Goal: Answer question/provide support: Answer question/provide support

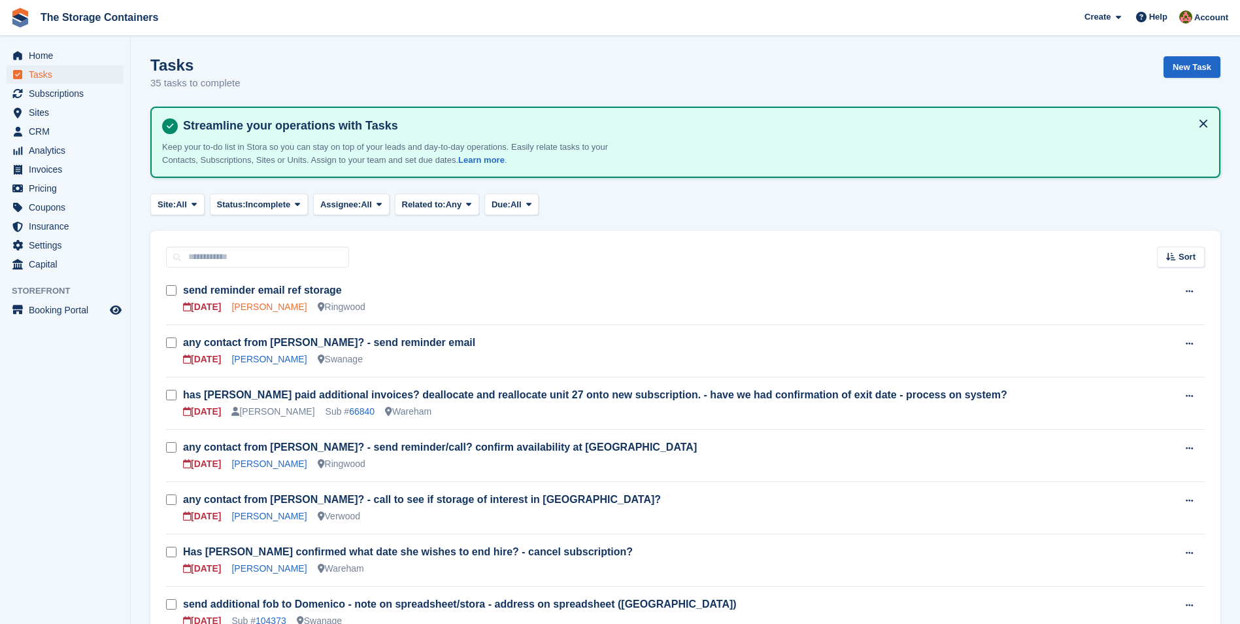
click at [276, 309] on link "[PERSON_NAME]" at bounding box center [268, 306] width 75 height 10
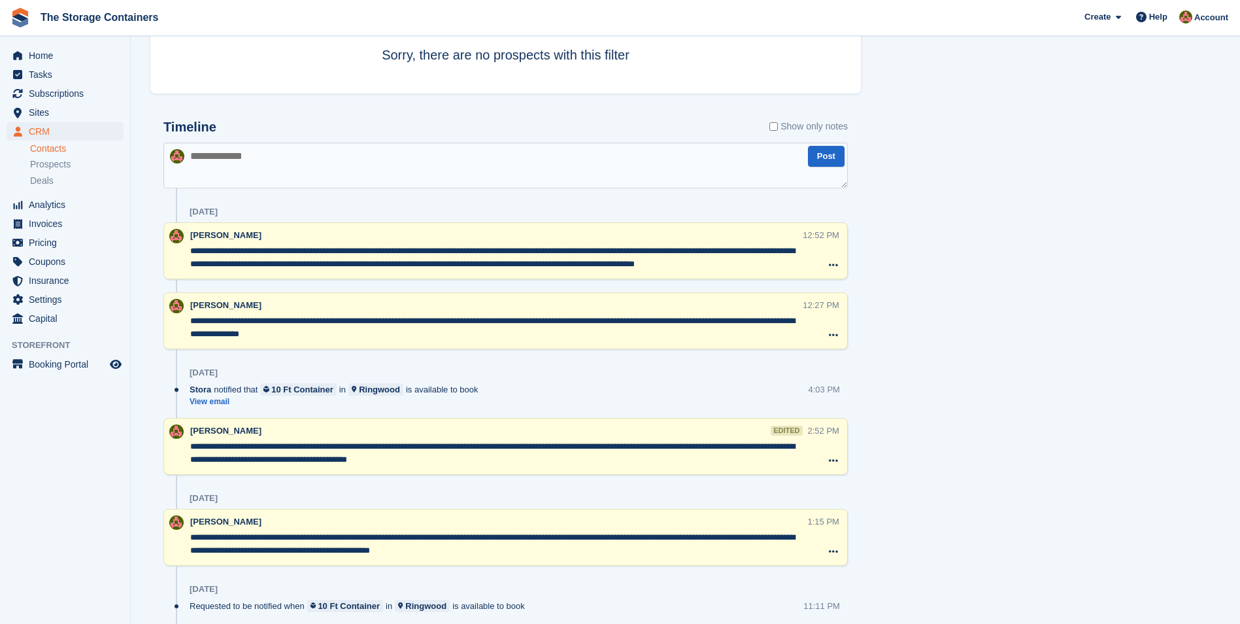
scroll to position [562, 0]
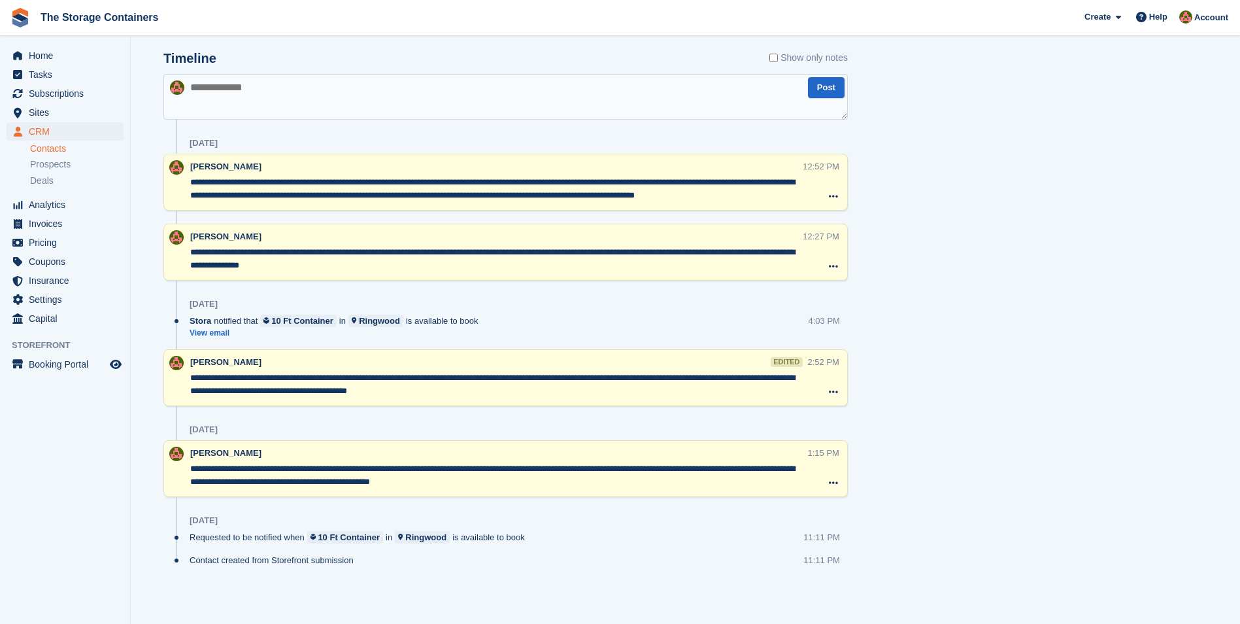
click at [282, 101] on textarea at bounding box center [505, 97] width 684 height 46
type textarea "**********"
click at [825, 88] on button "Post" at bounding box center [826, 88] width 37 height 22
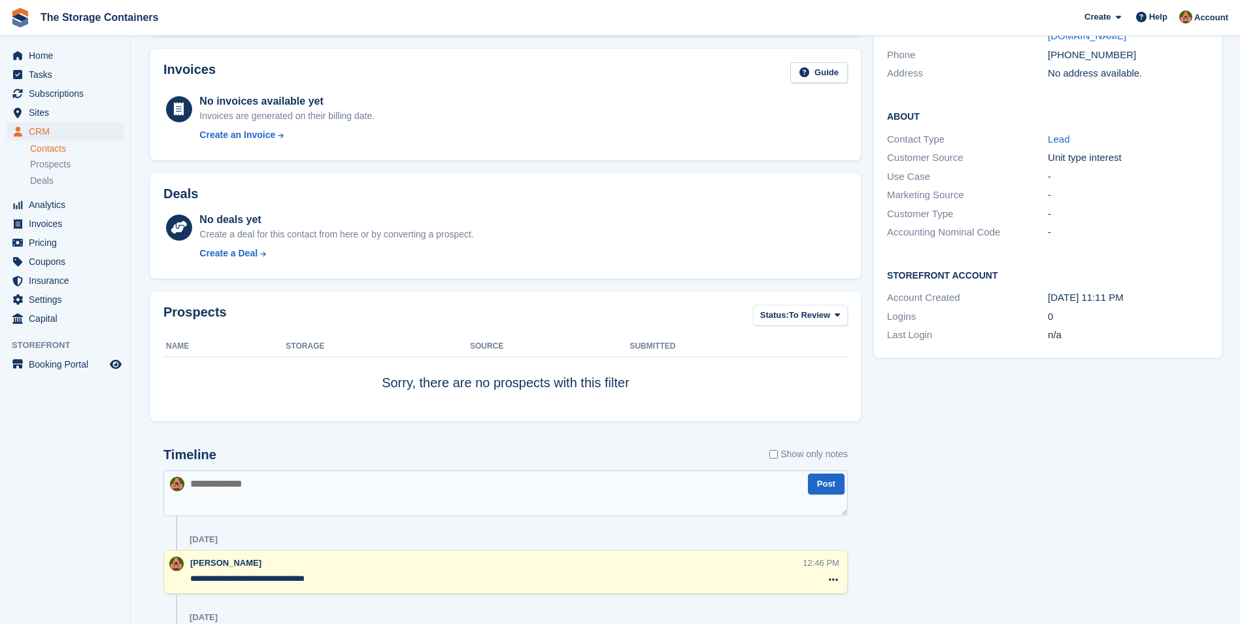
scroll to position [0, 0]
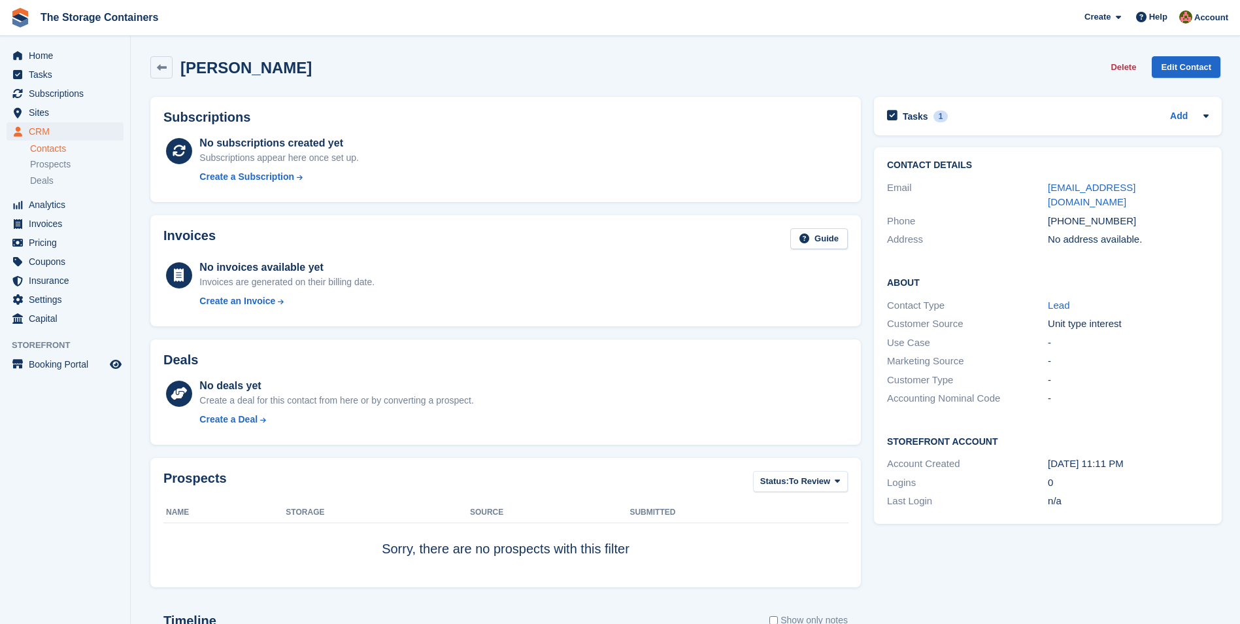
click at [1078, 106] on div "Tasks 1 Add send reminder email ref storage [DATE]" at bounding box center [1048, 116] width 348 height 39
click at [978, 122] on div "Tasks 1 Add" at bounding box center [1048, 116] width 322 height 18
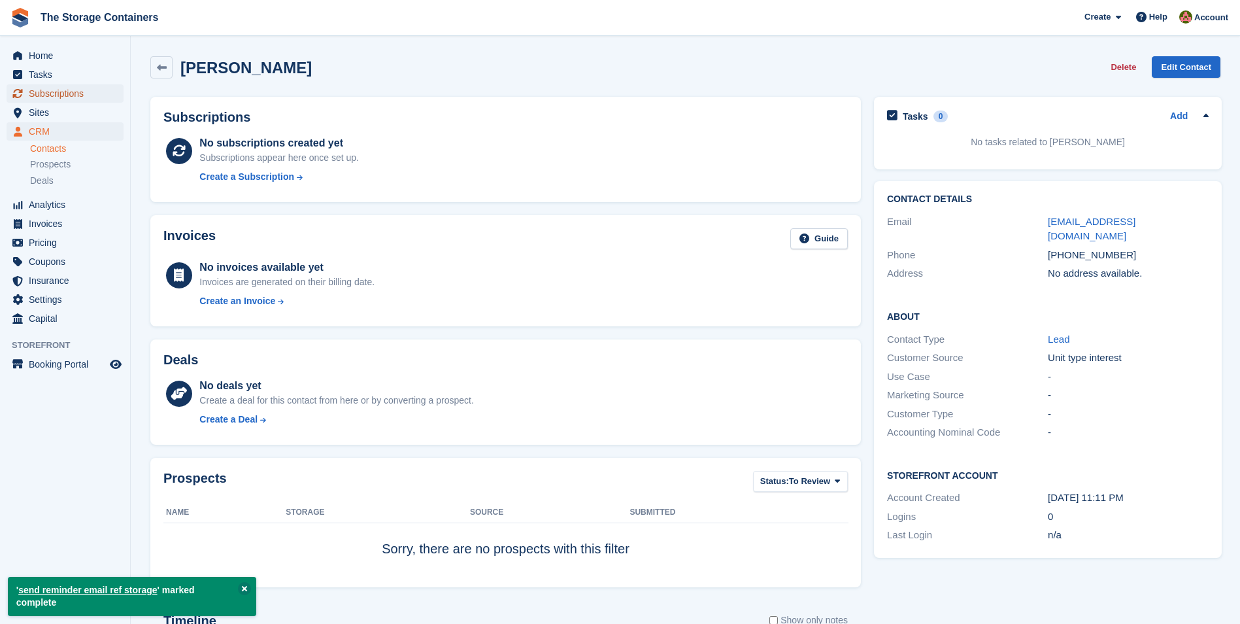
click at [76, 93] on span "Subscriptions" at bounding box center [68, 93] width 78 height 18
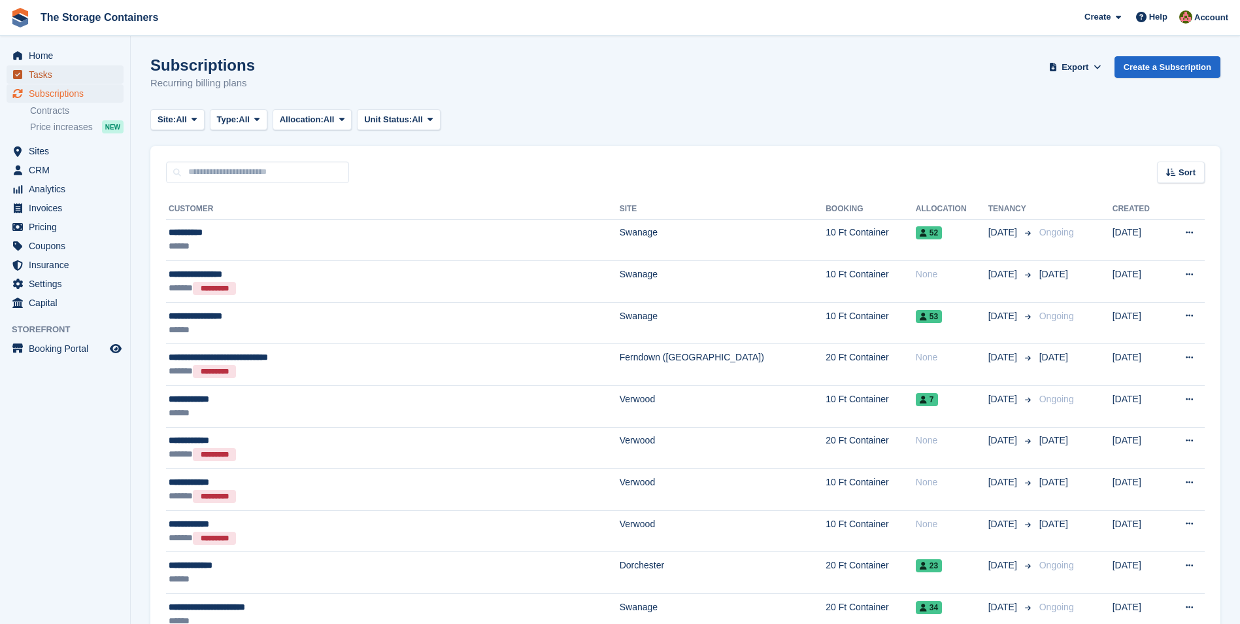
click at [62, 74] on span "Tasks" at bounding box center [68, 74] width 78 height 18
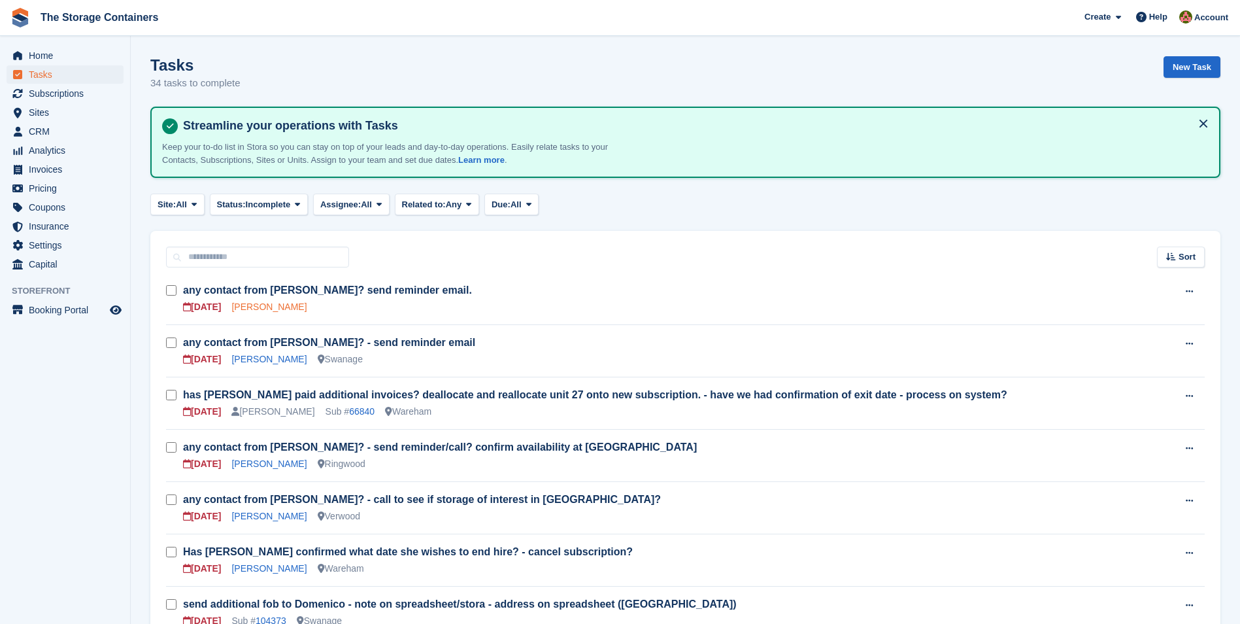
click at [277, 307] on link "[PERSON_NAME]" at bounding box center [268, 306] width 75 height 10
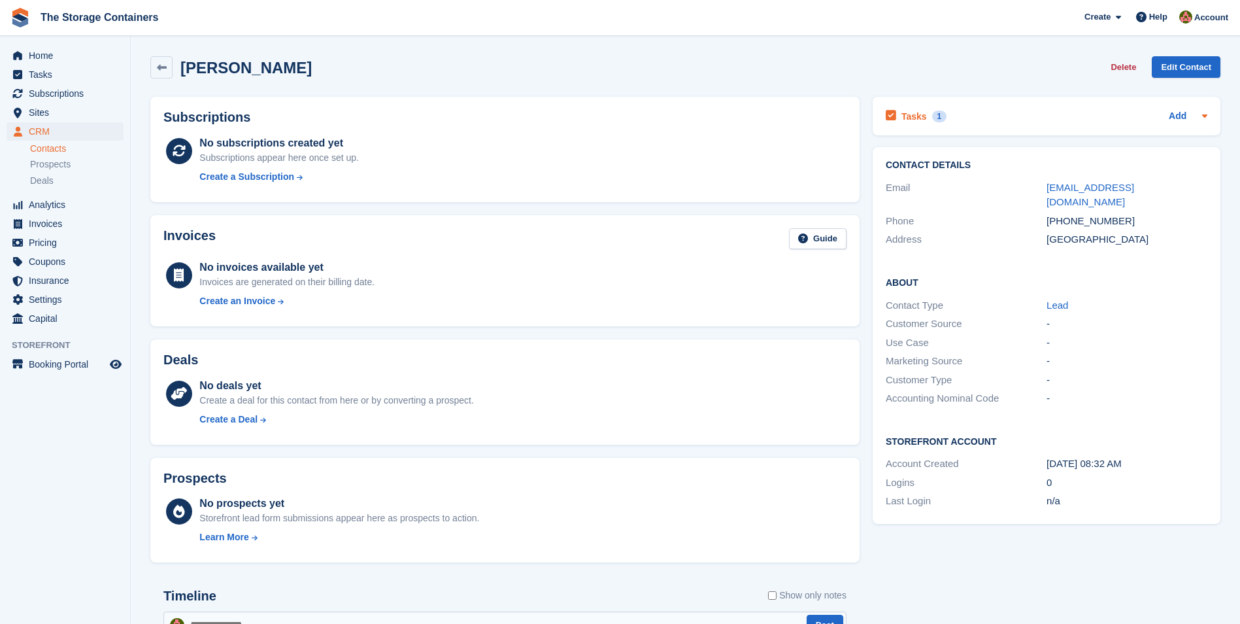
click at [972, 124] on div "Tasks 1 Add" at bounding box center [1047, 116] width 322 height 18
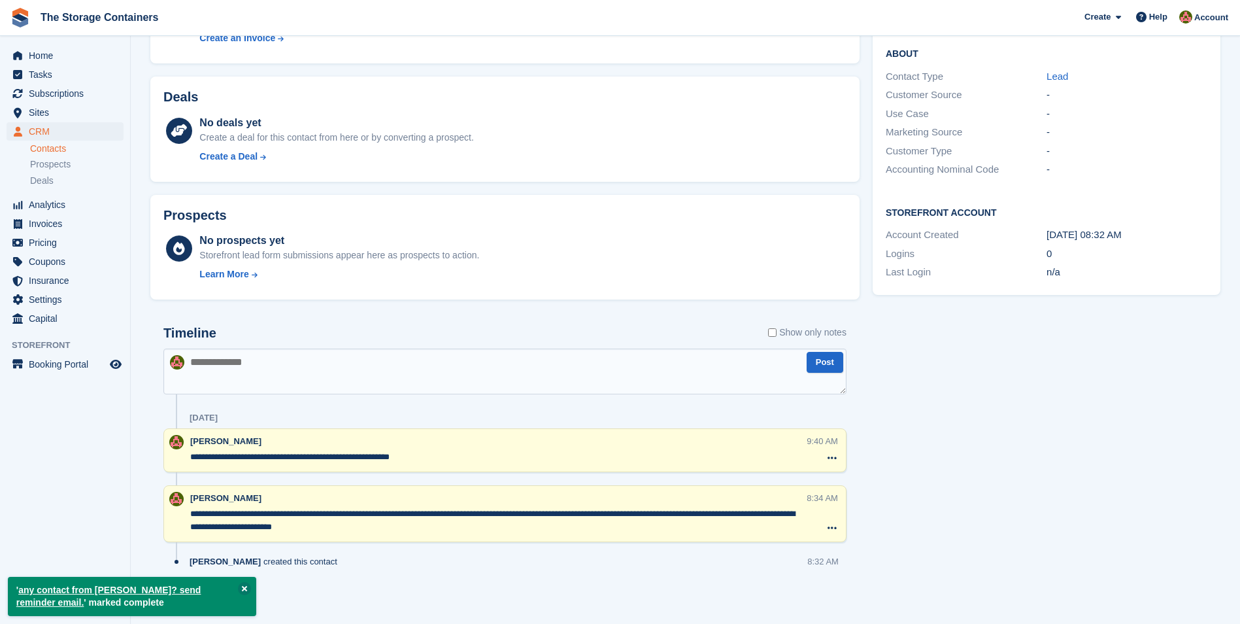
scroll to position [264, 0]
click at [309, 360] on textarea at bounding box center [504, 370] width 683 height 46
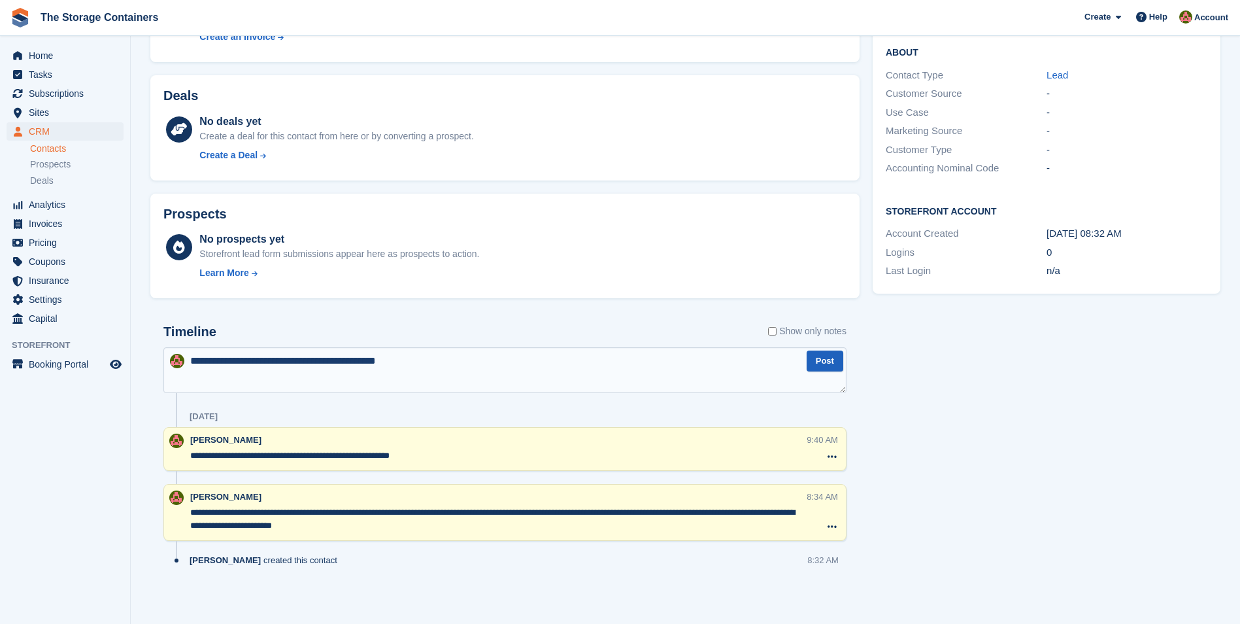
type textarea "**********"
click at [831, 362] on button "Post" at bounding box center [825, 361] width 37 height 22
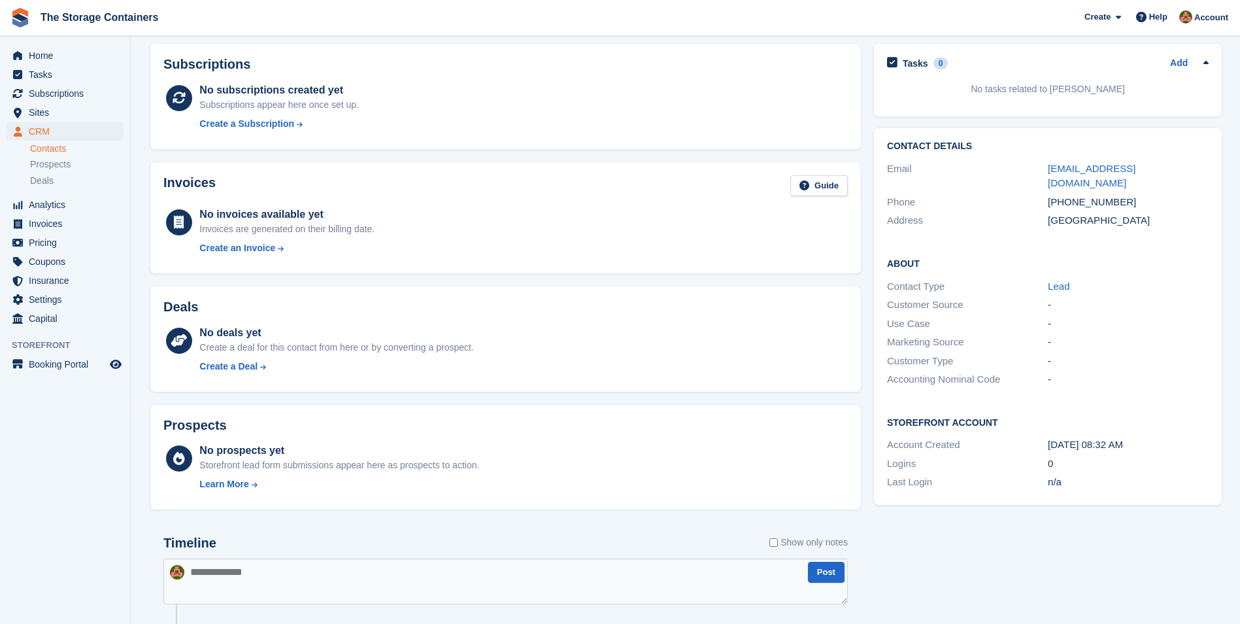
scroll to position [0, 0]
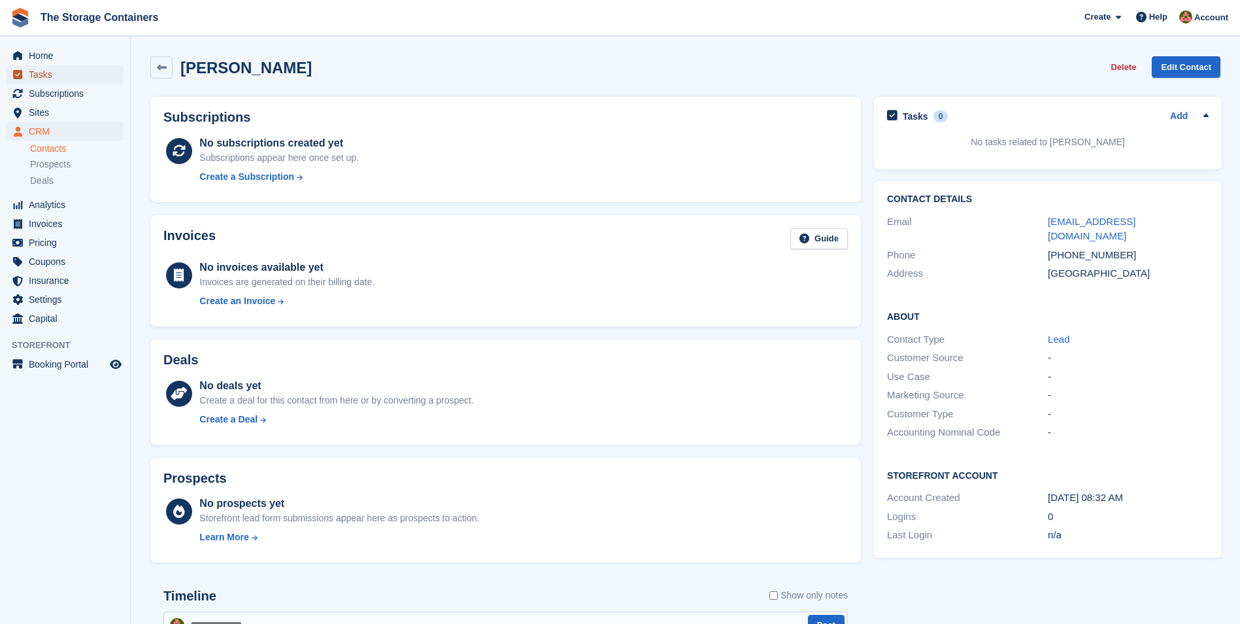
click at [71, 77] on span "Tasks" at bounding box center [68, 74] width 78 height 18
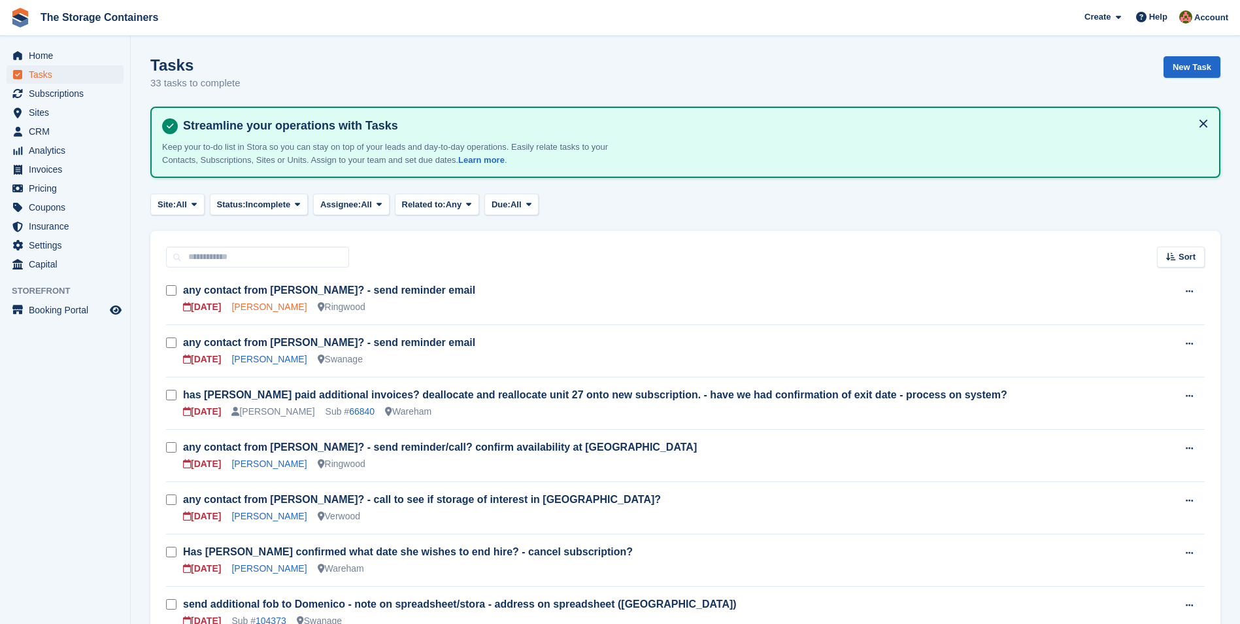
click at [251, 310] on link "[PERSON_NAME]" at bounding box center [268, 306] width 75 height 10
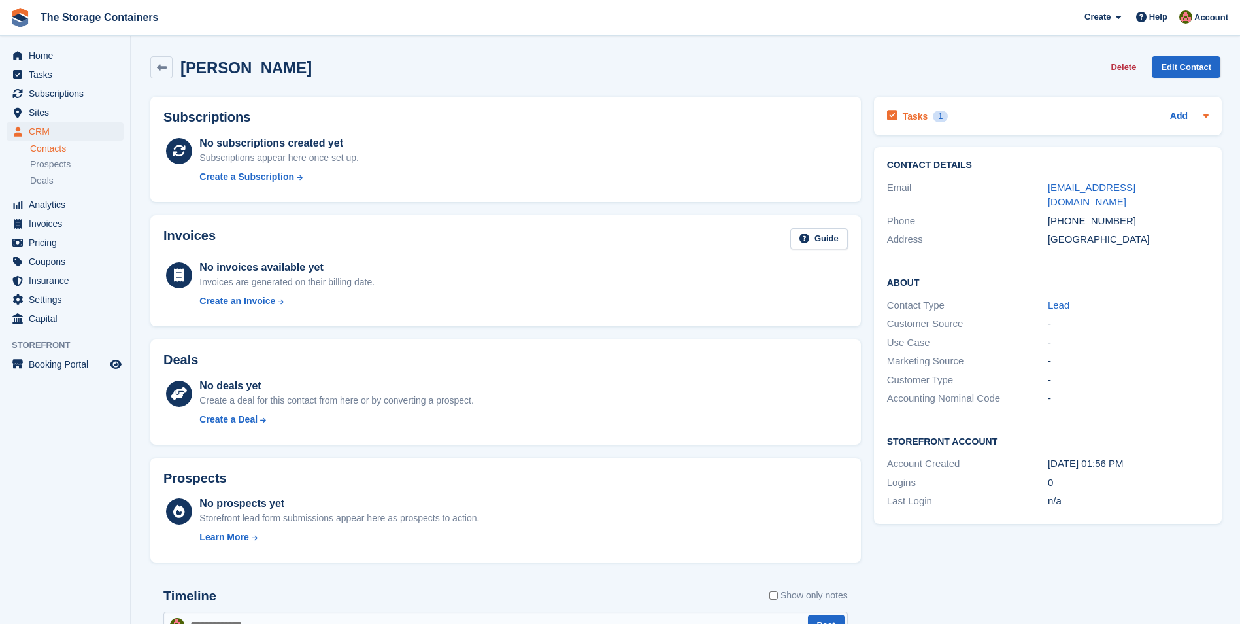
click at [989, 118] on div "Tasks 1 Add" at bounding box center [1048, 116] width 322 height 18
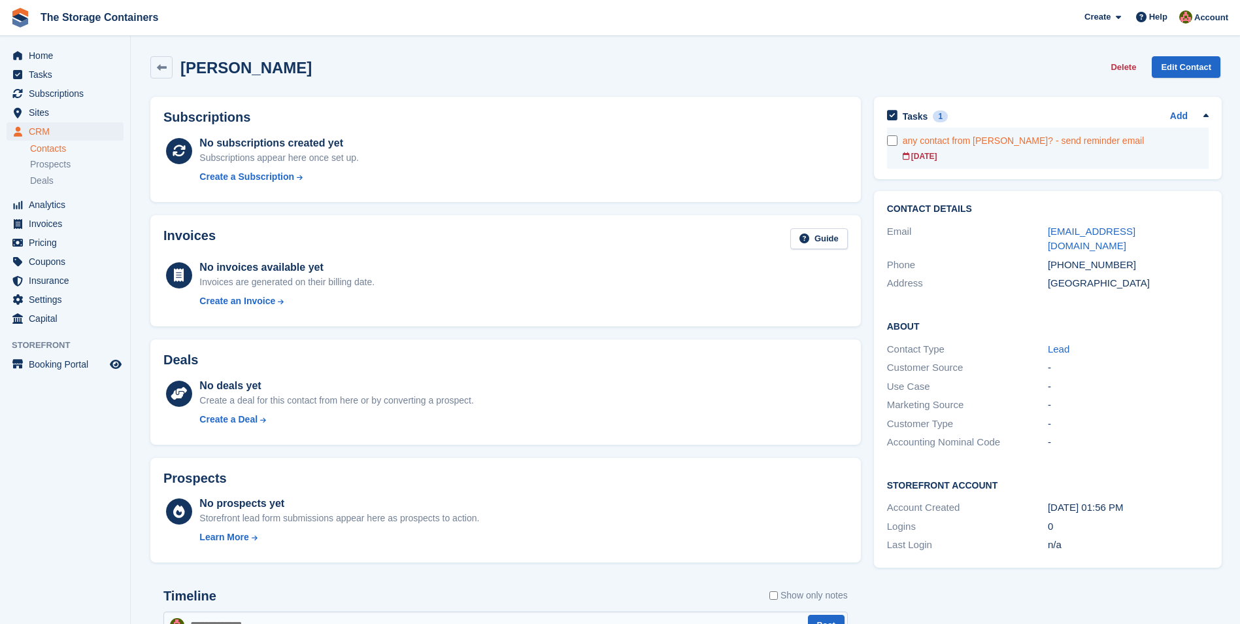
click at [899, 141] on form at bounding box center [895, 140] width 16 height 10
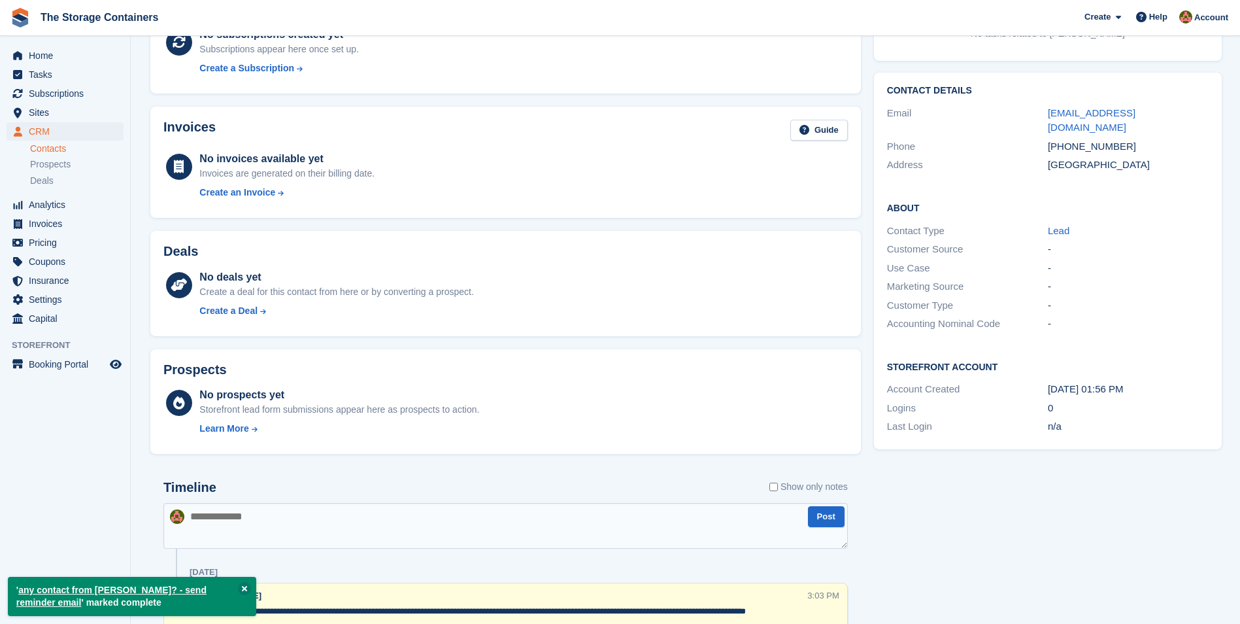
scroll to position [311, 0]
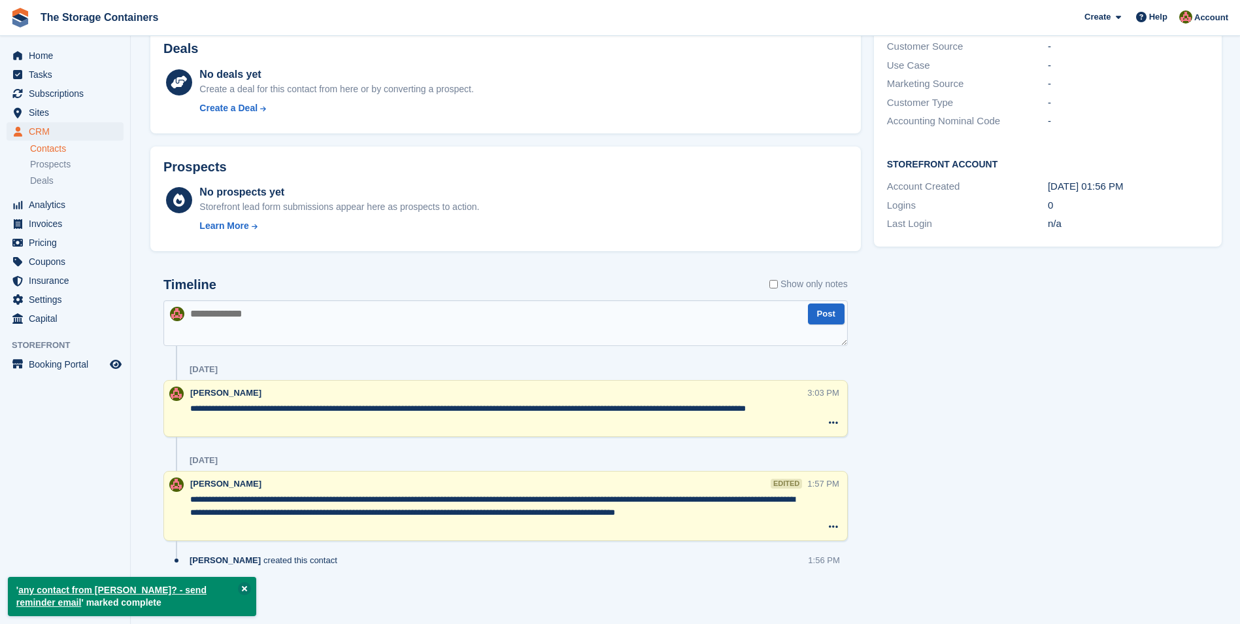
click at [367, 310] on textarea at bounding box center [505, 323] width 684 height 46
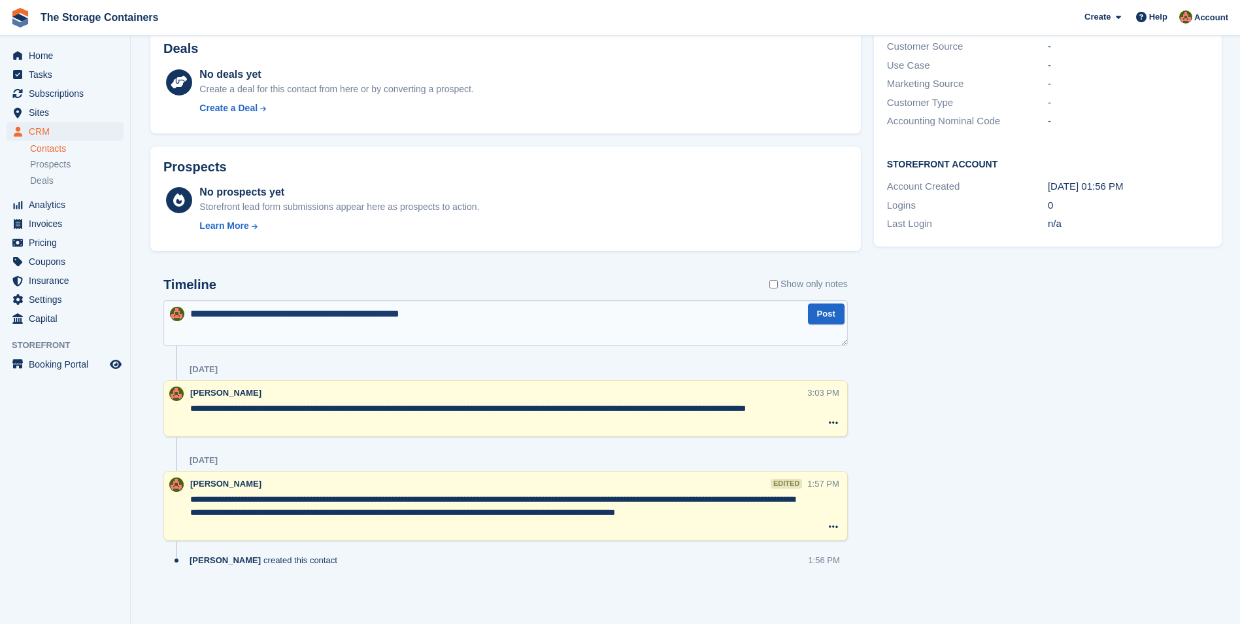
click at [491, 317] on textarea "**********" at bounding box center [505, 323] width 684 height 46
type textarea "**********"
click at [829, 321] on button "Post" at bounding box center [826, 314] width 37 height 22
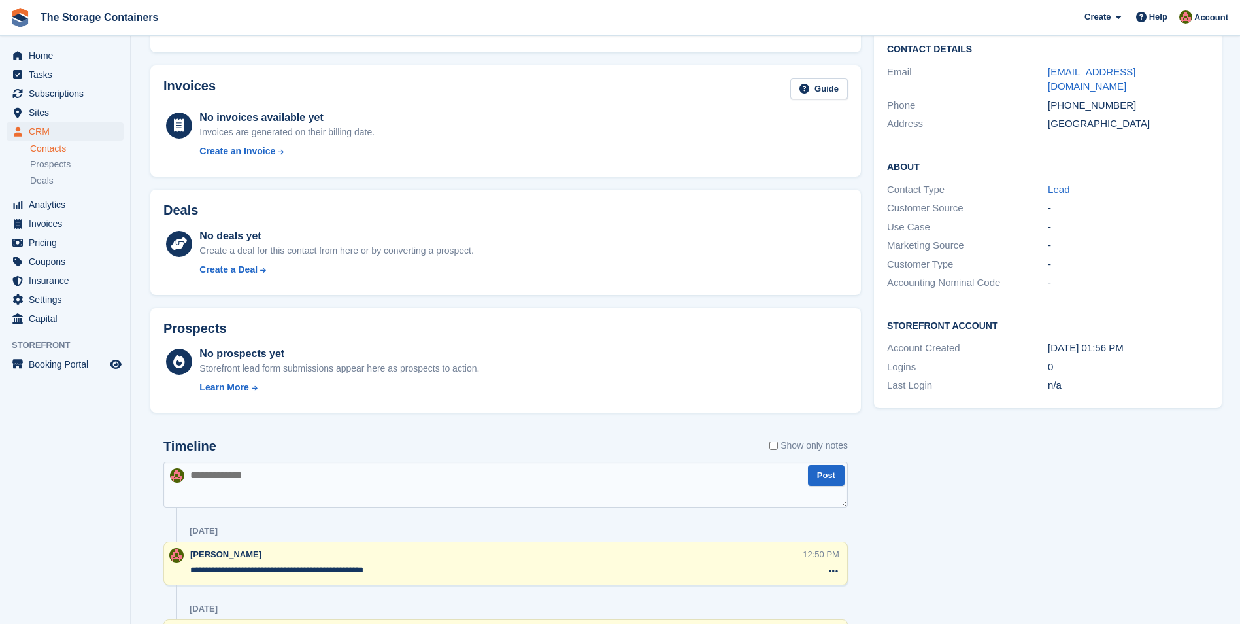
scroll to position [0, 0]
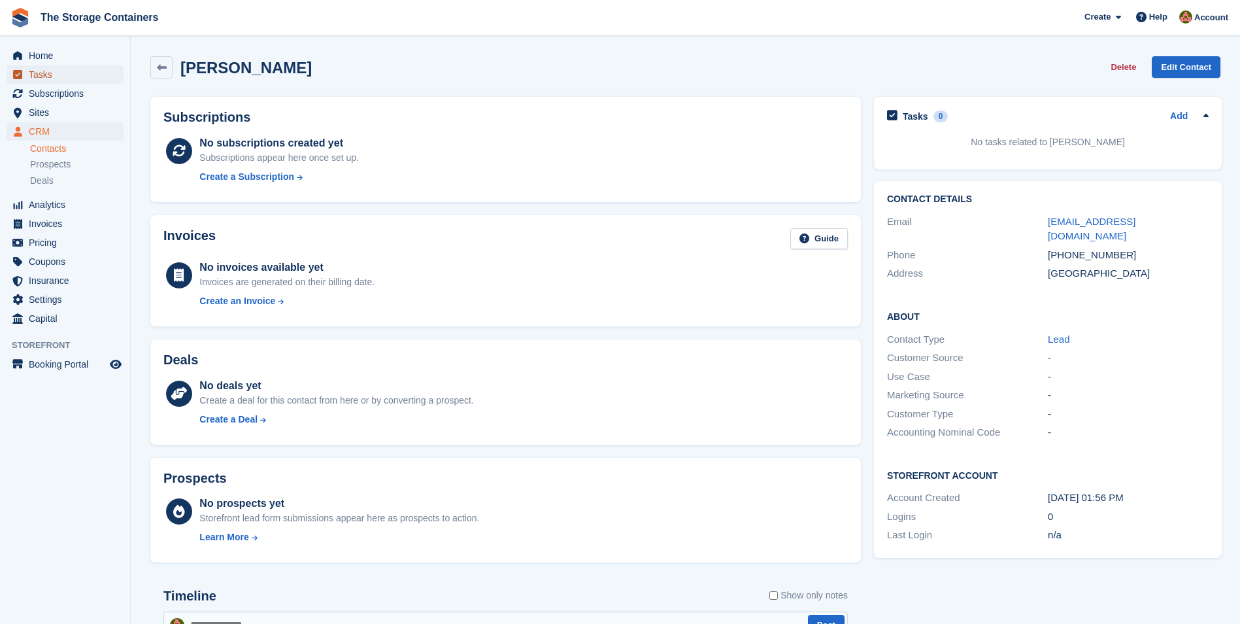
click at [63, 75] on span "Tasks" at bounding box center [68, 74] width 78 height 18
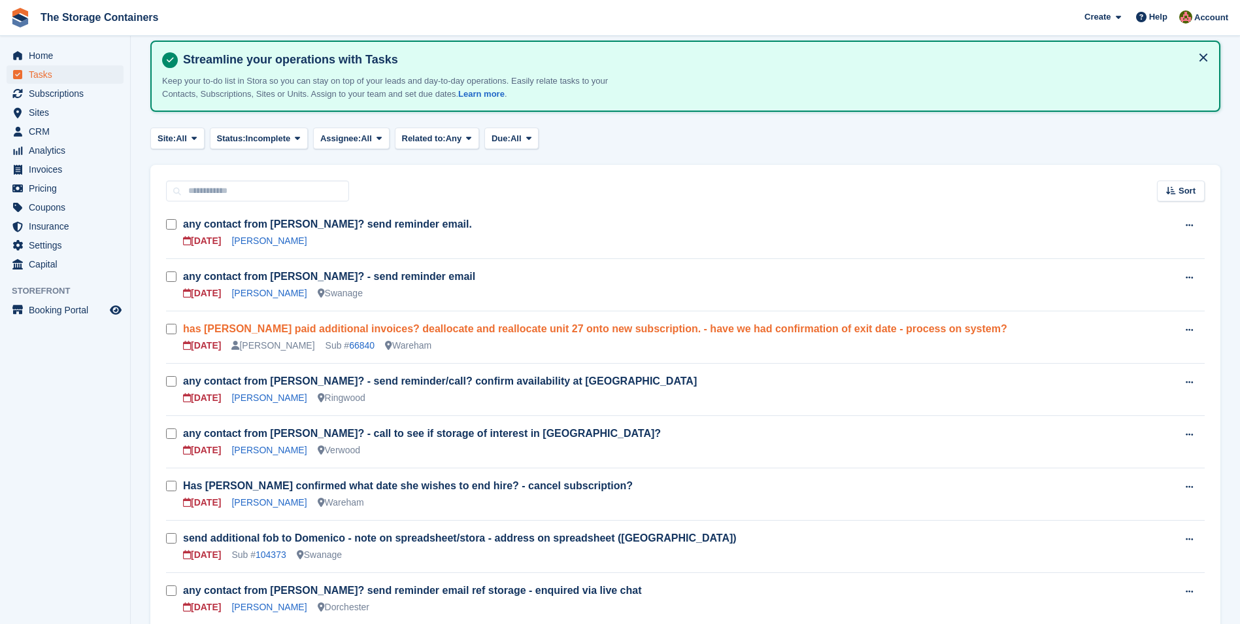
scroll to position [65, 0]
